Goal: Transaction & Acquisition: Purchase product/service

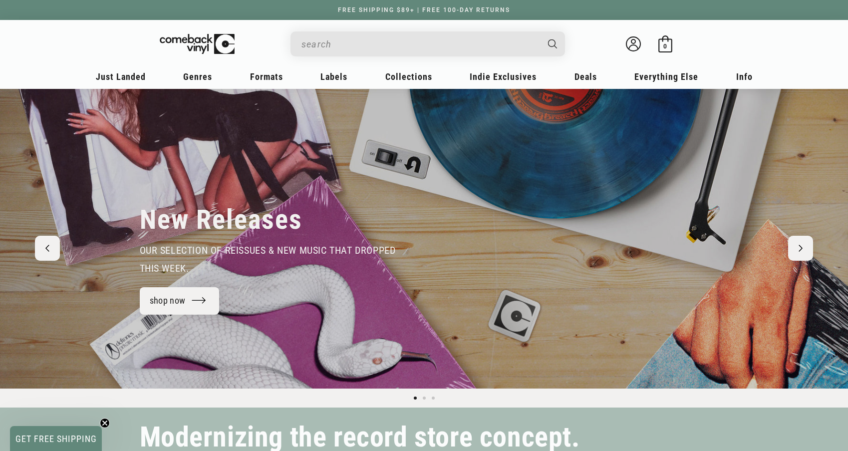
click at [422, 42] on input "When autocomplete results are available use up and down arrows to review and en…" at bounding box center [420, 44] width 237 height 20
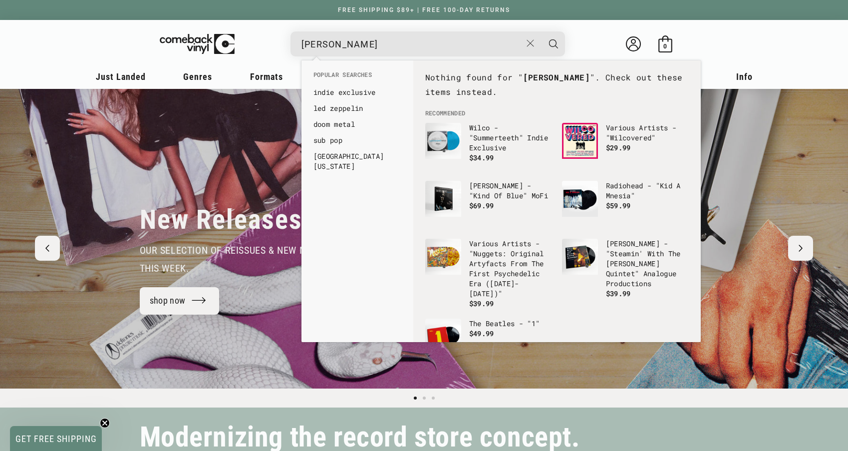
type input "perry como"
click at [553, 43] on button "Search" at bounding box center [553, 43] width 25 height 25
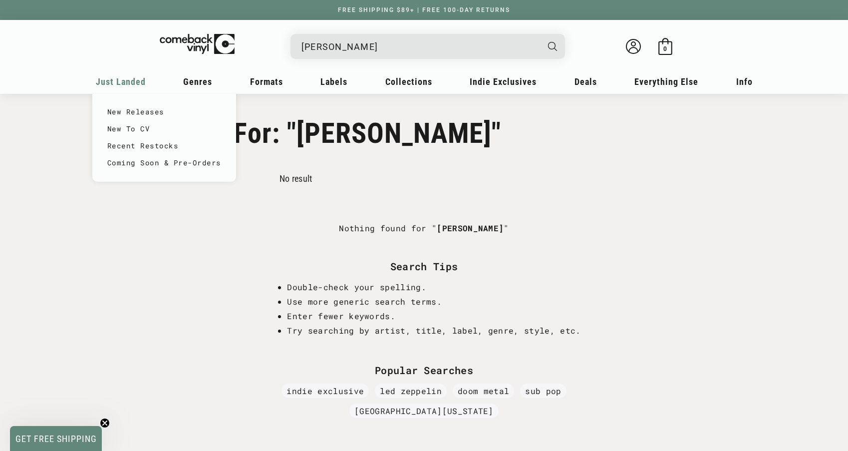
click at [128, 85] on span "Just Landed" at bounding box center [121, 81] width 50 height 10
click at [129, 106] on link "New Releases" at bounding box center [164, 111] width 114 height 17
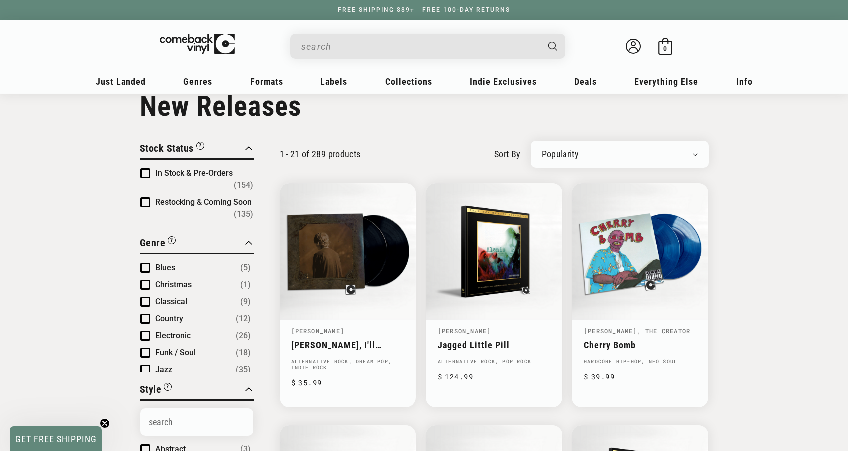
scroll to position [28, 0]
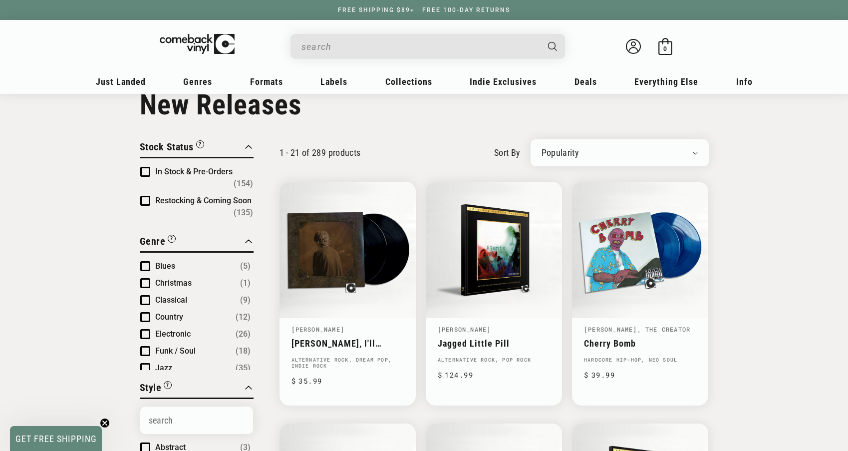
select select "created-descending"
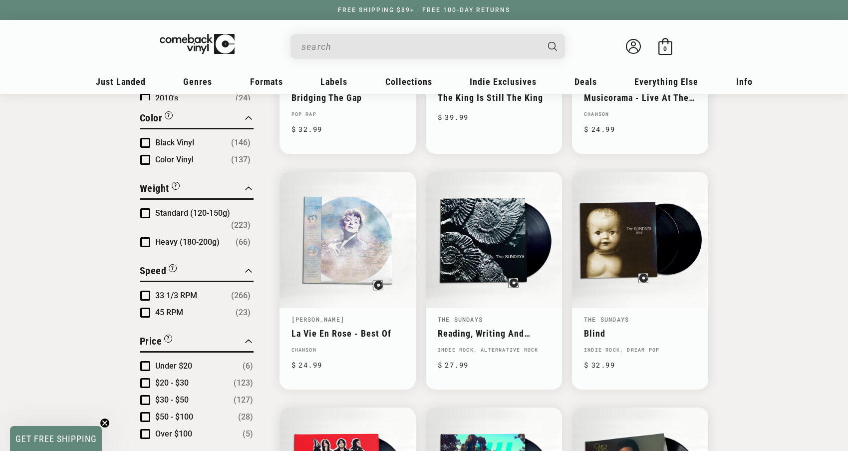
scroll to position [774, 0]
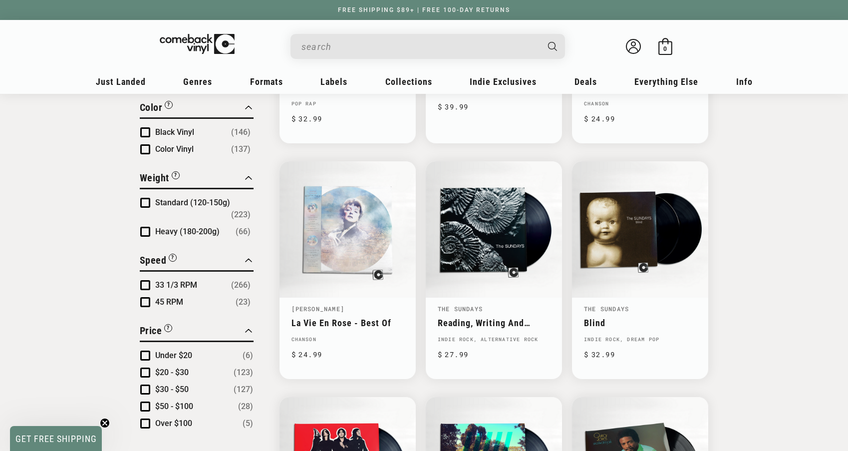
drag, startPoint x: 722, startPoint y: 295, endPoint x: 722, endPoint y: 277, distance: 18.0
click at [722, 277] on div "Close Filter By Clear All Stock Status “Coming Soon” titles are upcoming releas…" at bounding box center [424, 285] width 619 height 1785
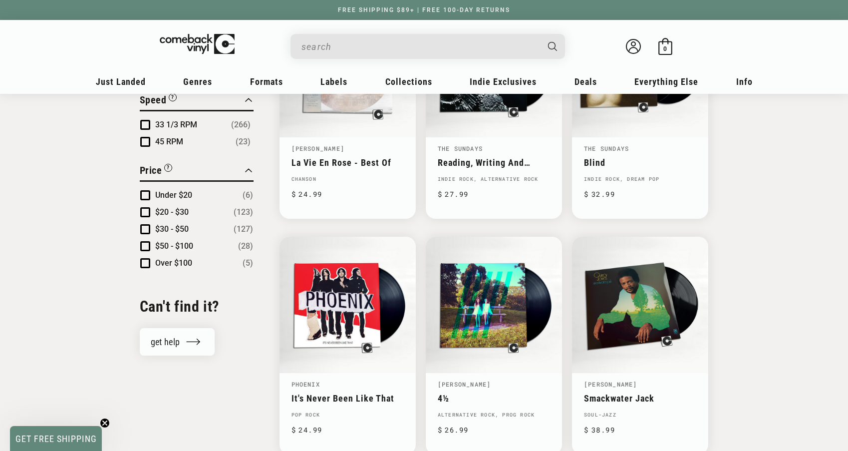
scroll to position [483, 0]
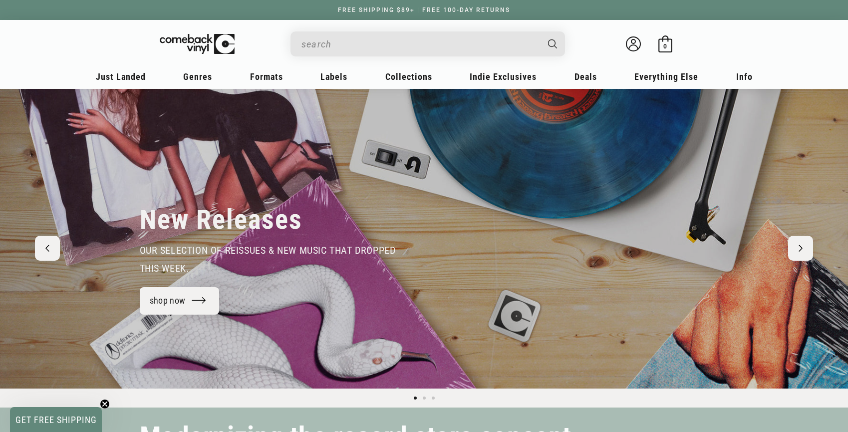
click at [377, 40] on input "When autocomplete results are available use up and down arrows to review and en…" at bounding box center [420, 44] width 237 height 20
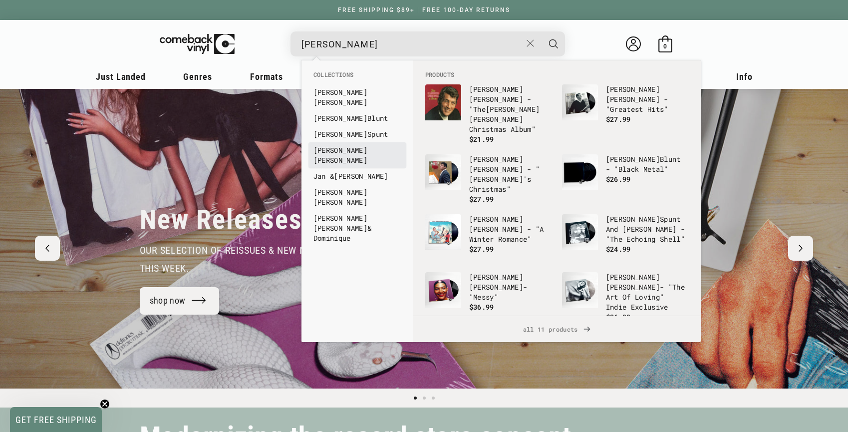
type input "dean"
click at [368, 145] on link "Dean Martin" at bounding box center [358, 155] width 88 height 20
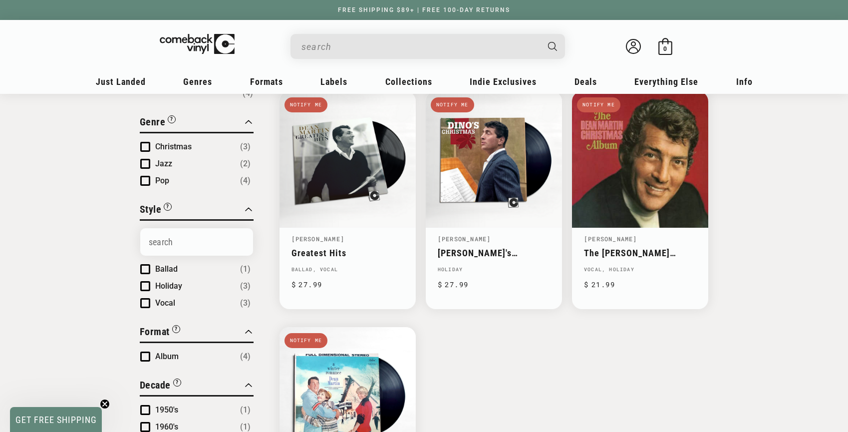
scroll to position [121, 0]
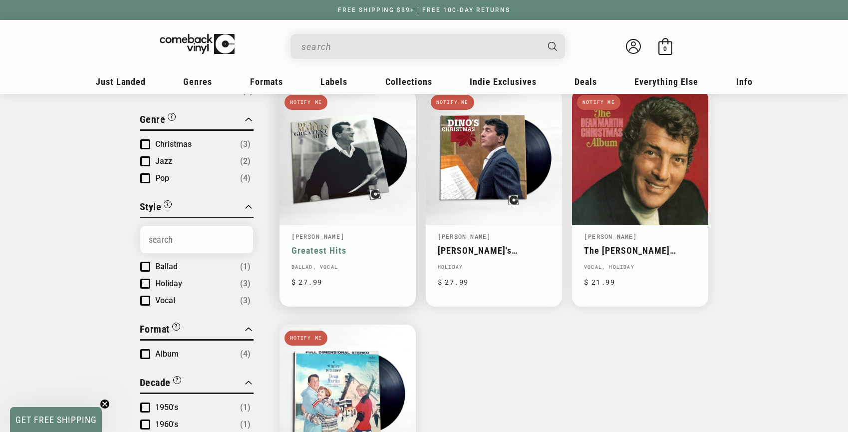
click at [355, 245] on link "Greatest Hits" at bounding box center [348, 250] width 112 height 10
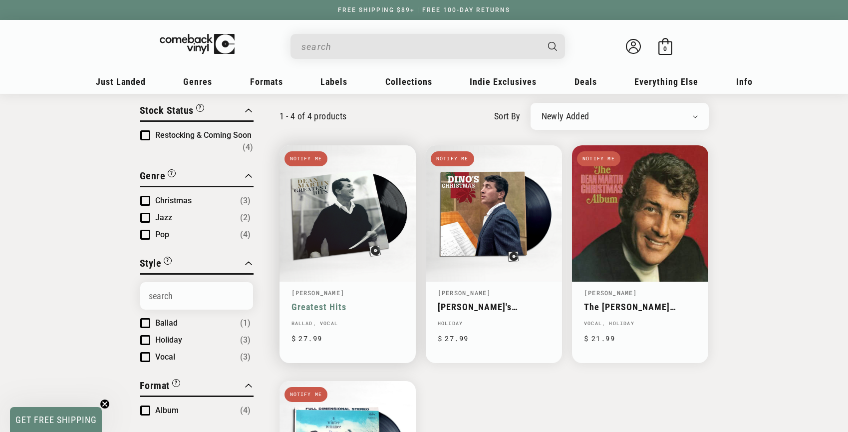
scroll to position [94, 0]
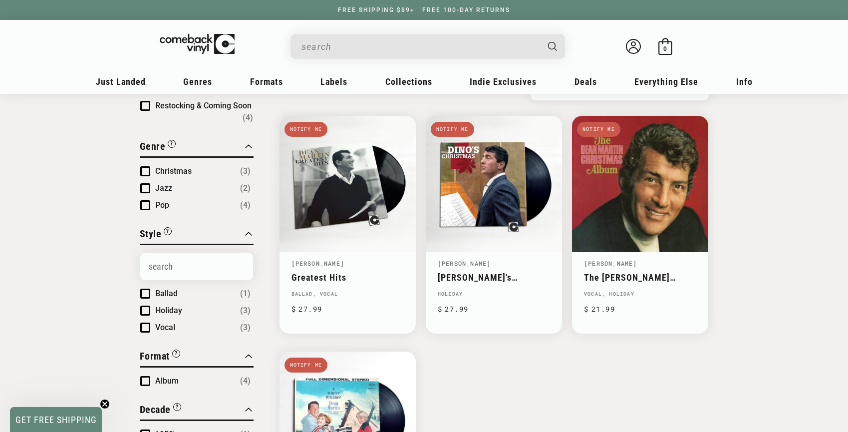
click at [335, 46] on input "When autocomplete results are available use up and down arrows to review and en…" at bounding box center [420, 46] width 237 height 20
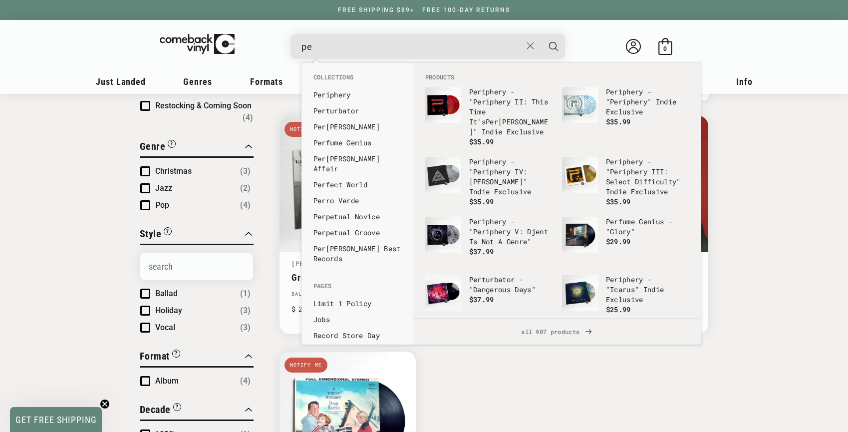
type input "p"
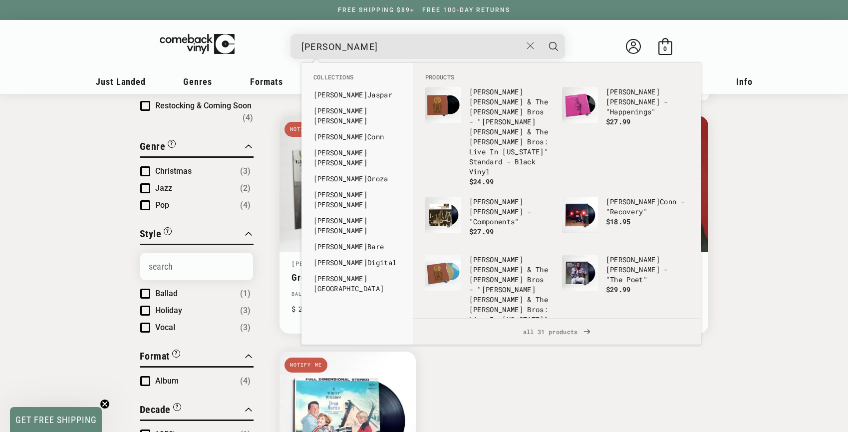
type input "bobby da"
